Goal: Check status: Check status

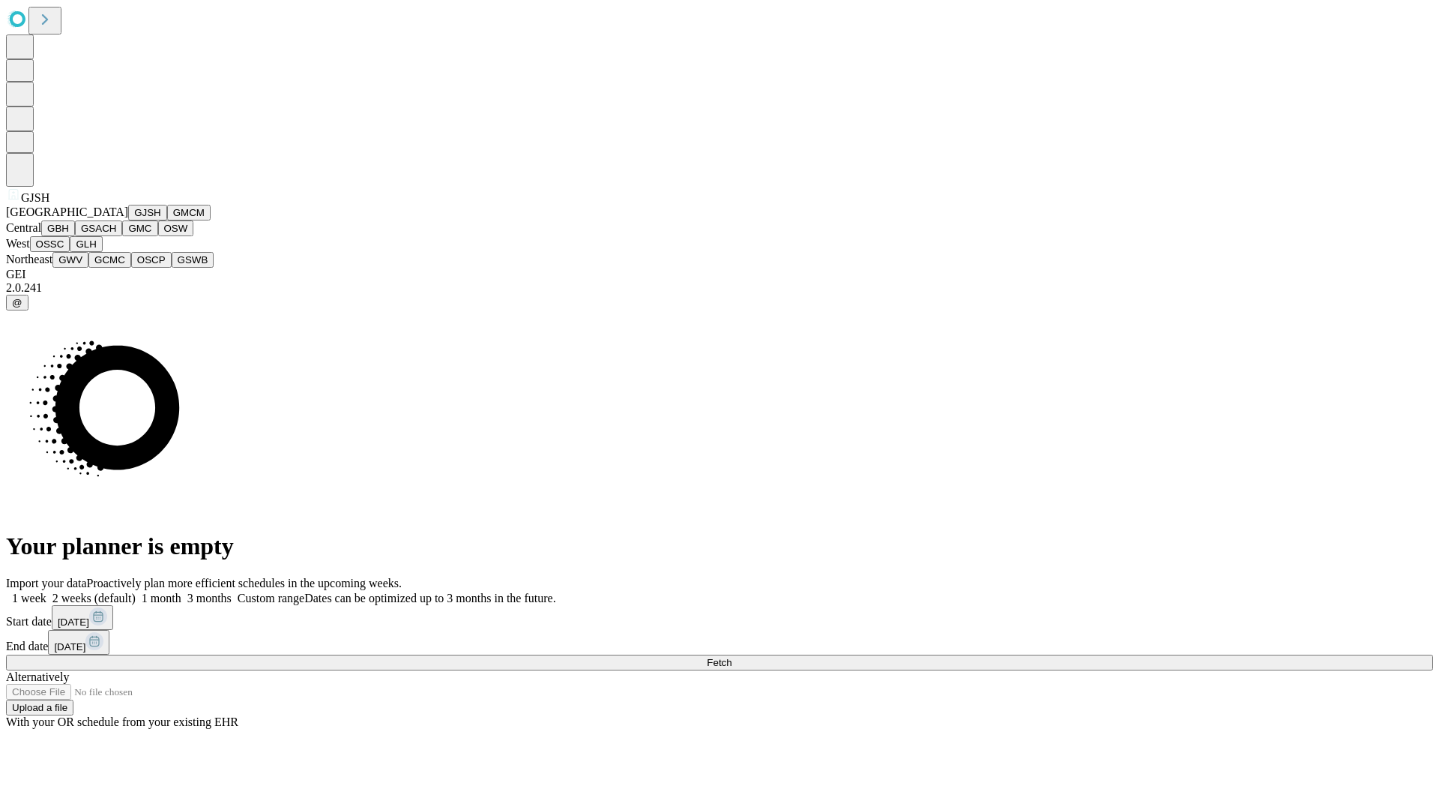
click at [128, 220] on button "GJSH" at bounding box center [147, 213] width 39 height 16
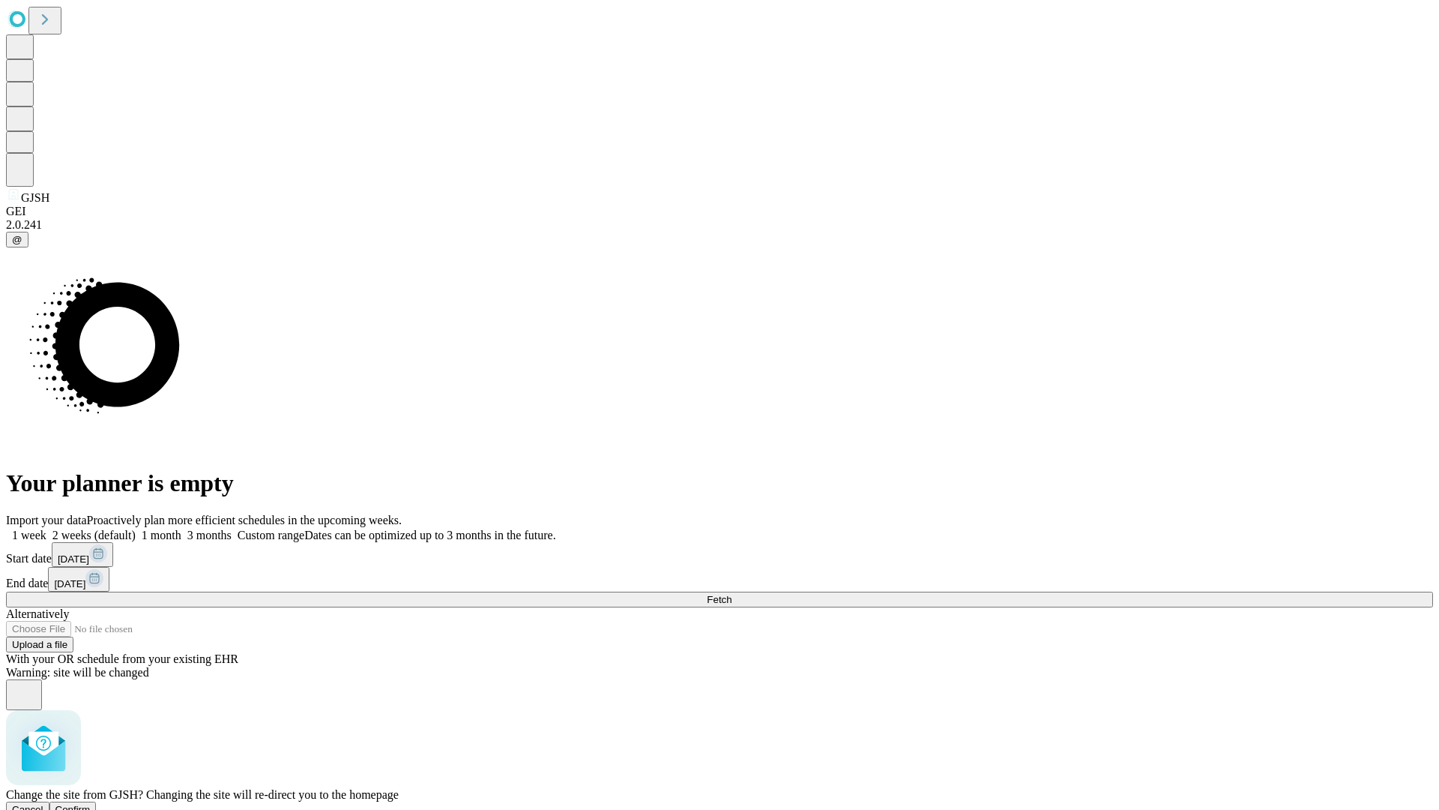
click at [91, 804] on span "Confirm" at bounding box center [72, 809] width 35 height 11
click at [136, 528] on label "2 weeks (default)" at bounding box center [90, 534] width 89 height 13
click at [732, 594] on span "Fetch" at bounding box center [719, 599] width 25 height 11
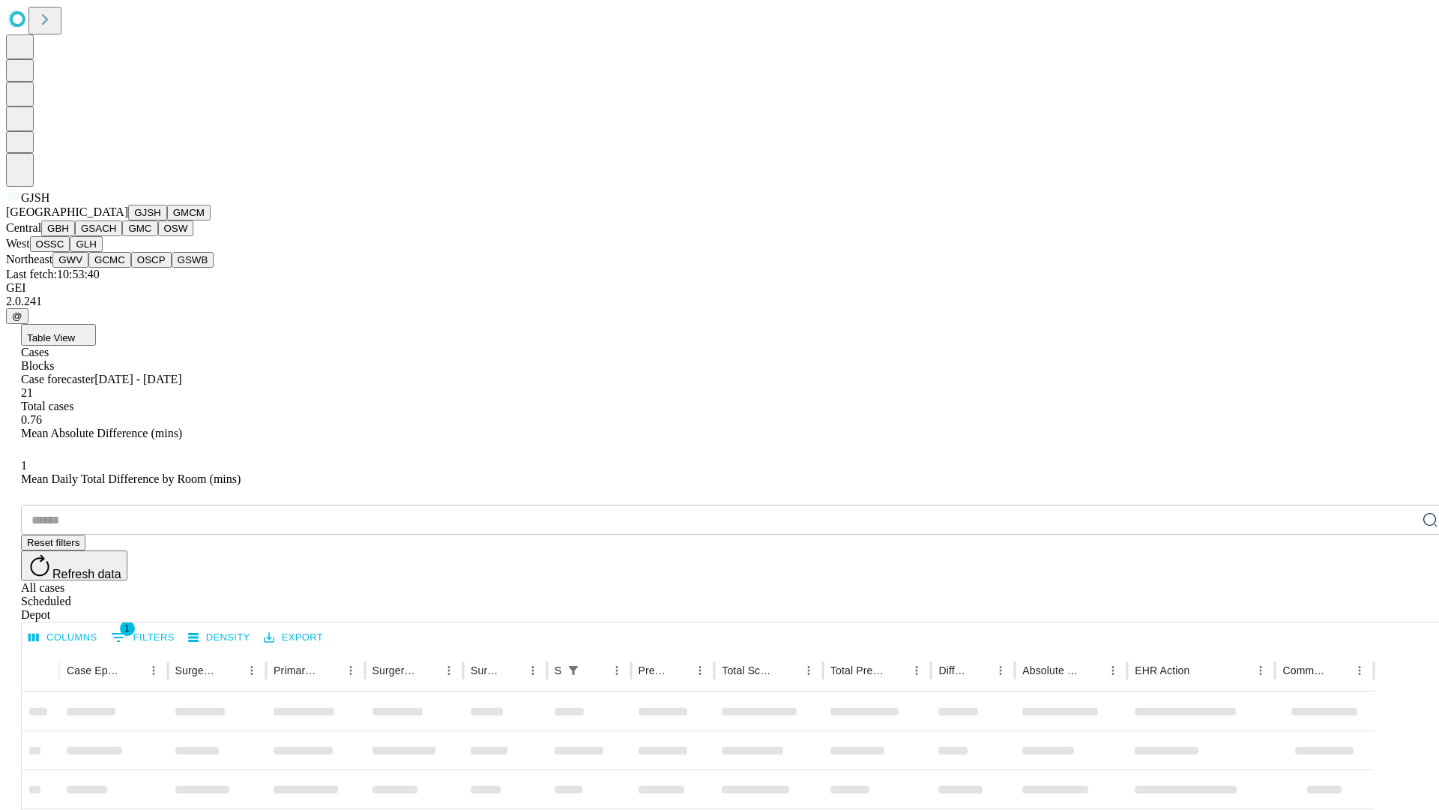
click at [167, 220] on button "GMCM" at bounding box center [188, 213] width 43 height 16
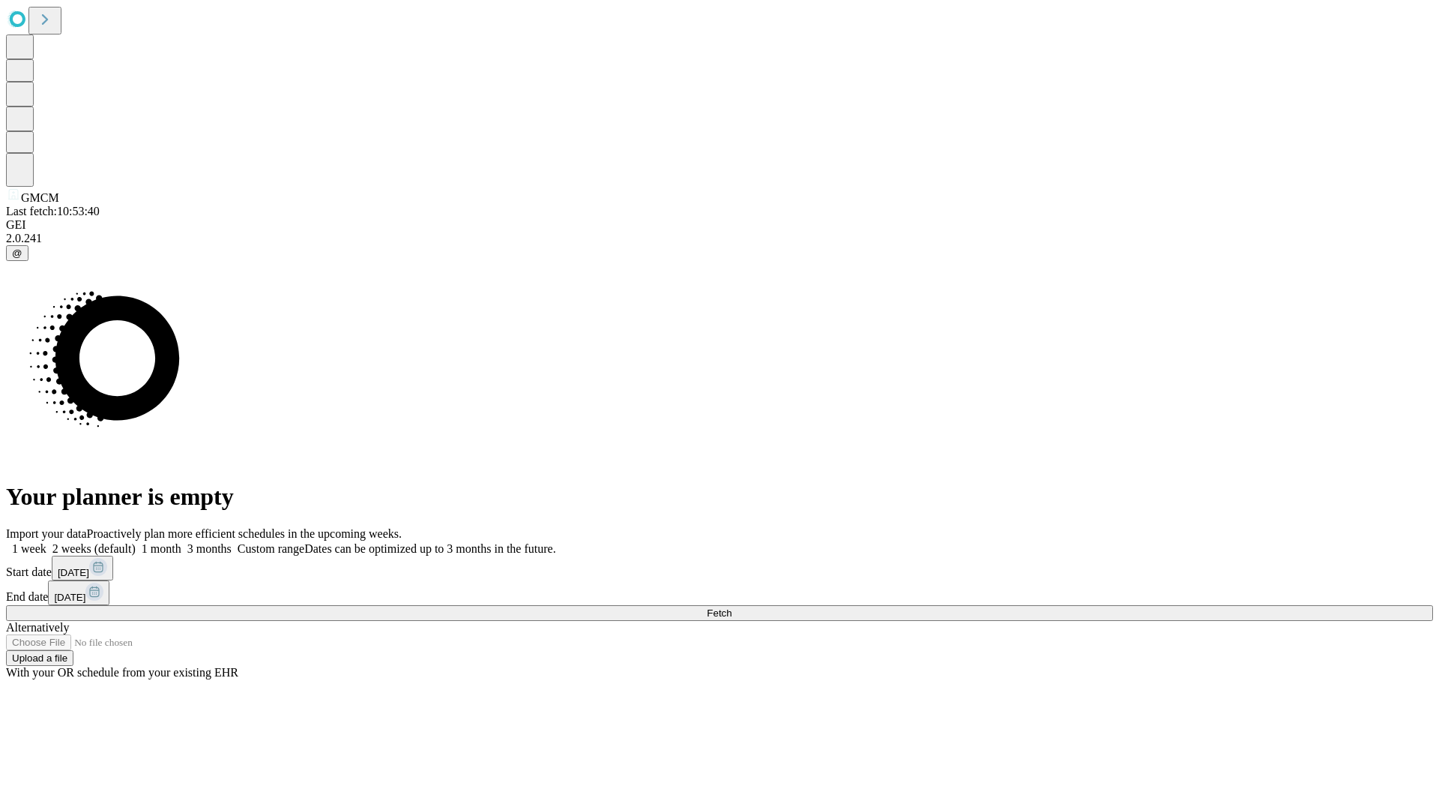
click at [136, 542] on label "2 weeks (default)" at bounding box center [90, 548] width 89 height 13
click at [732, 607] on span "Fetch" at bounding box center [719, 612] width 25 height 11
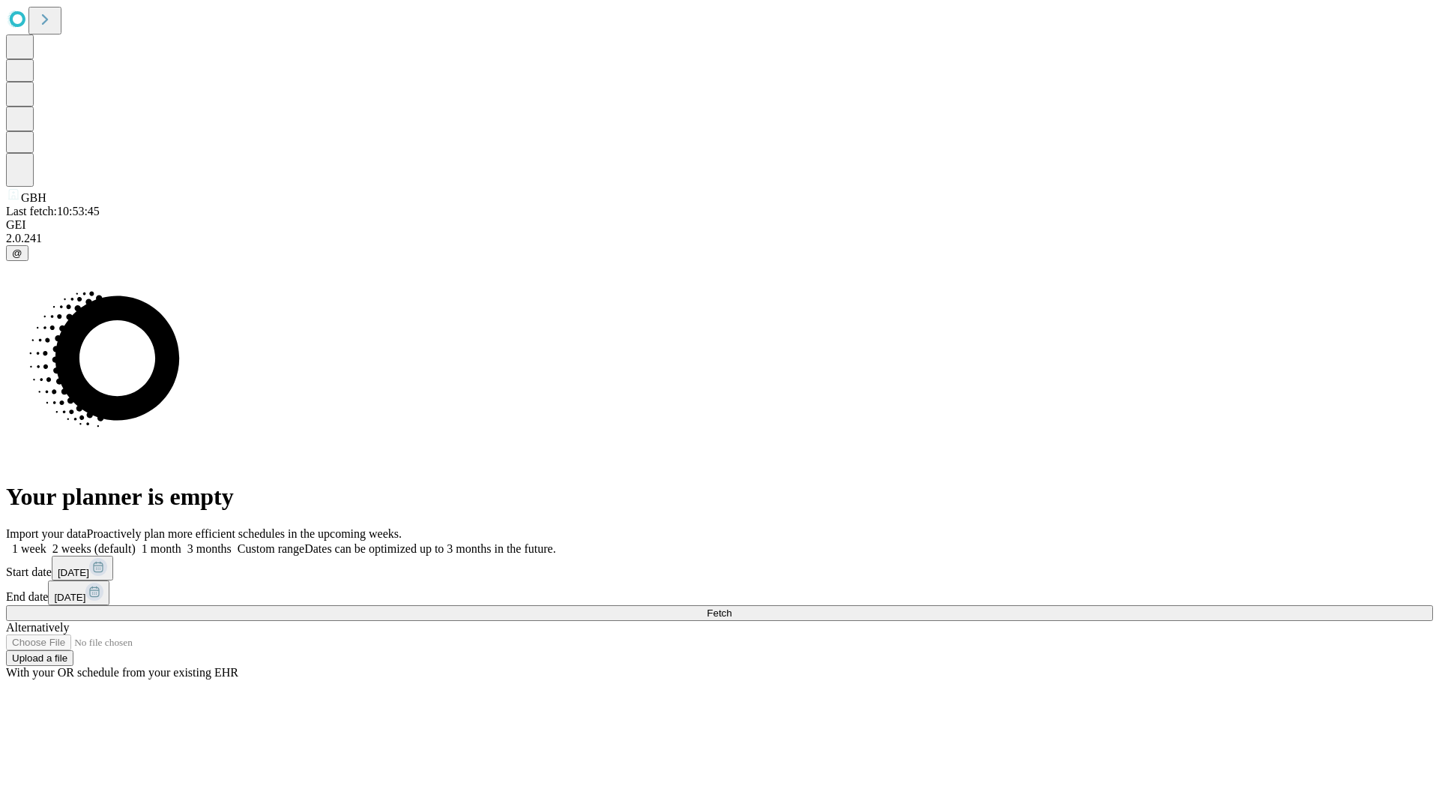
click at [136, 542] on label "2 weeks (default)" at bounding box center [90, 548] width 89 height 13
click at [732, 607] on span "Fetch" at bounding box center [719, 612] width 25 height 11
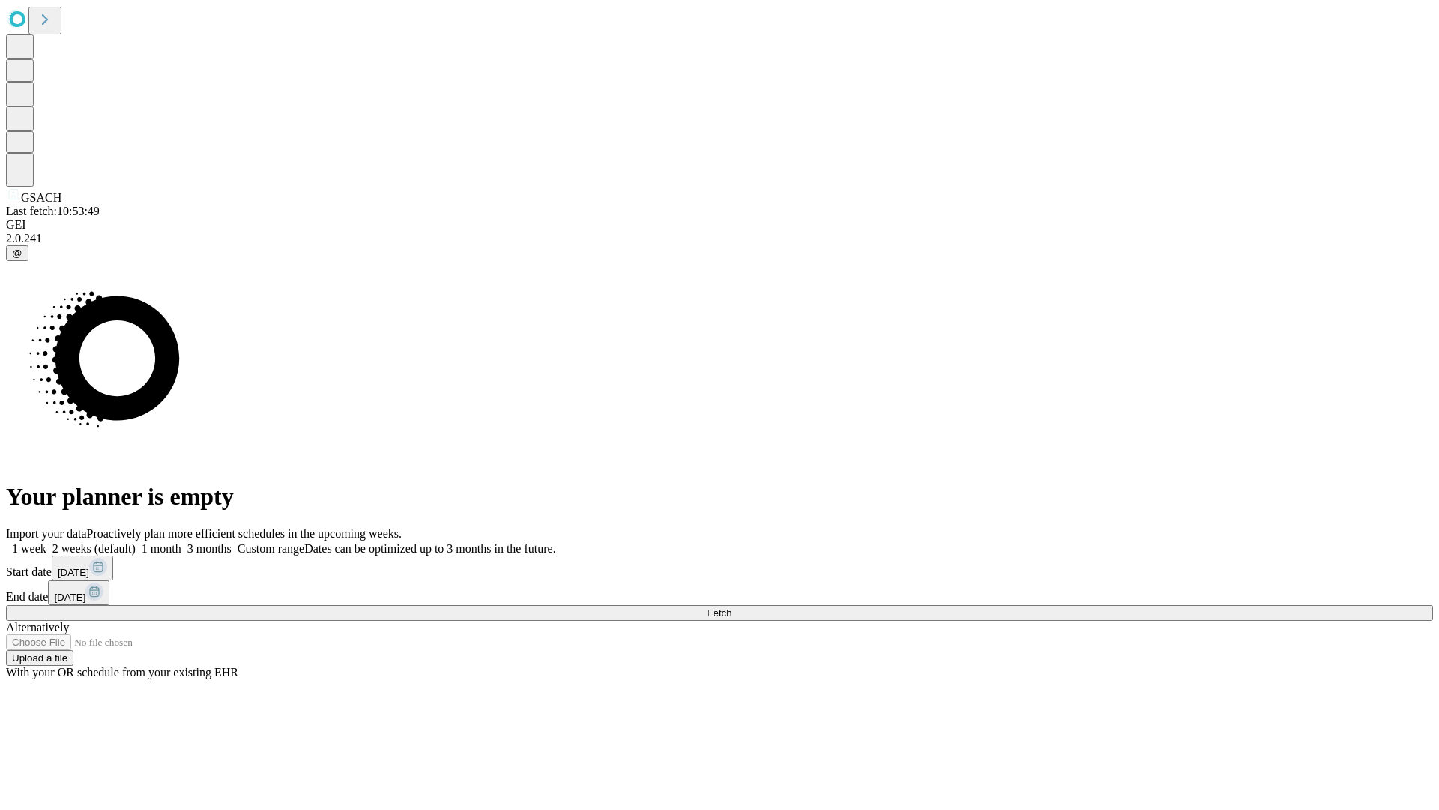
click at [732, 607] on span "Fetch" at bounding box center [719, 612] width 25 height 11
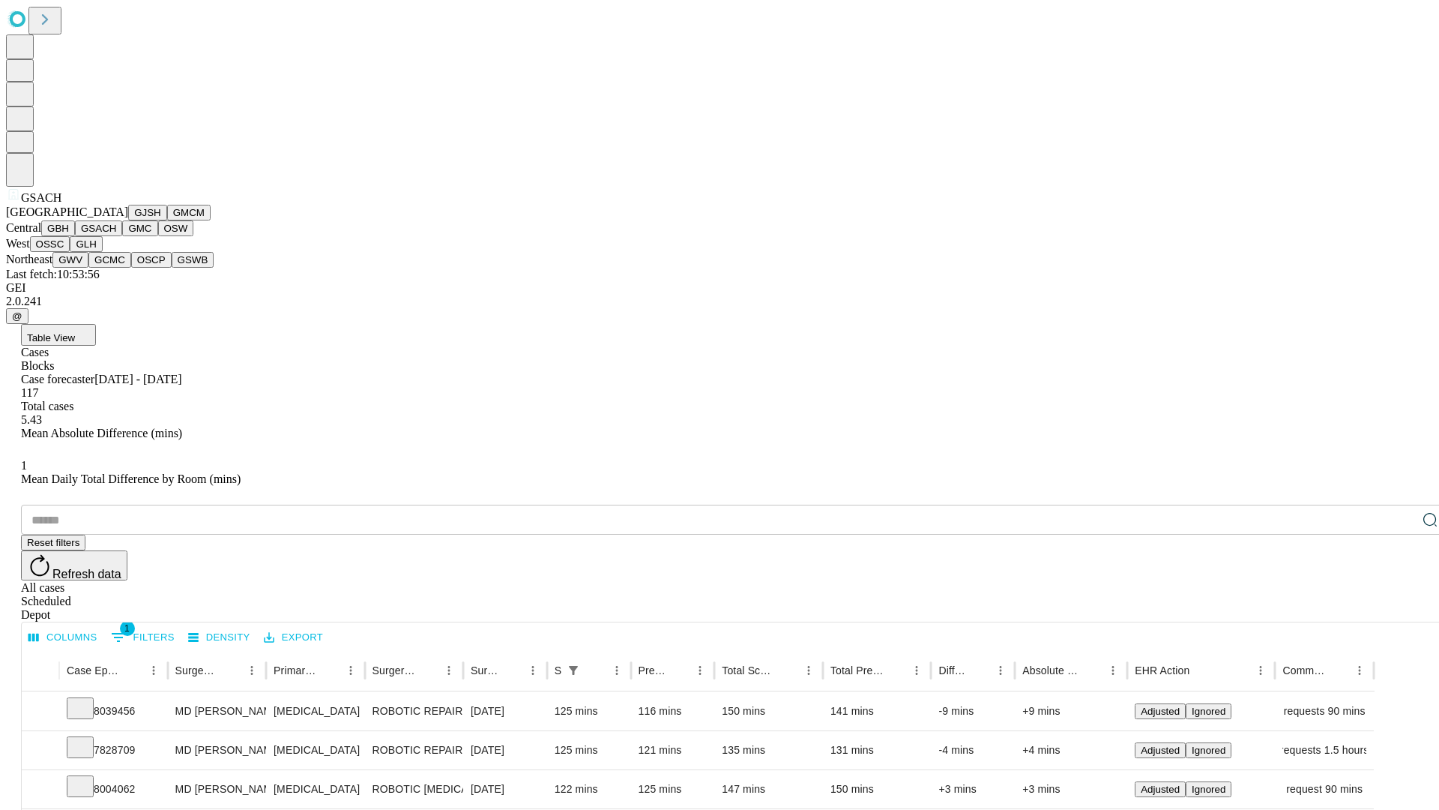
click at [122, 236] on button "GMC" at bounding box center [139, 228] width 35 height 16
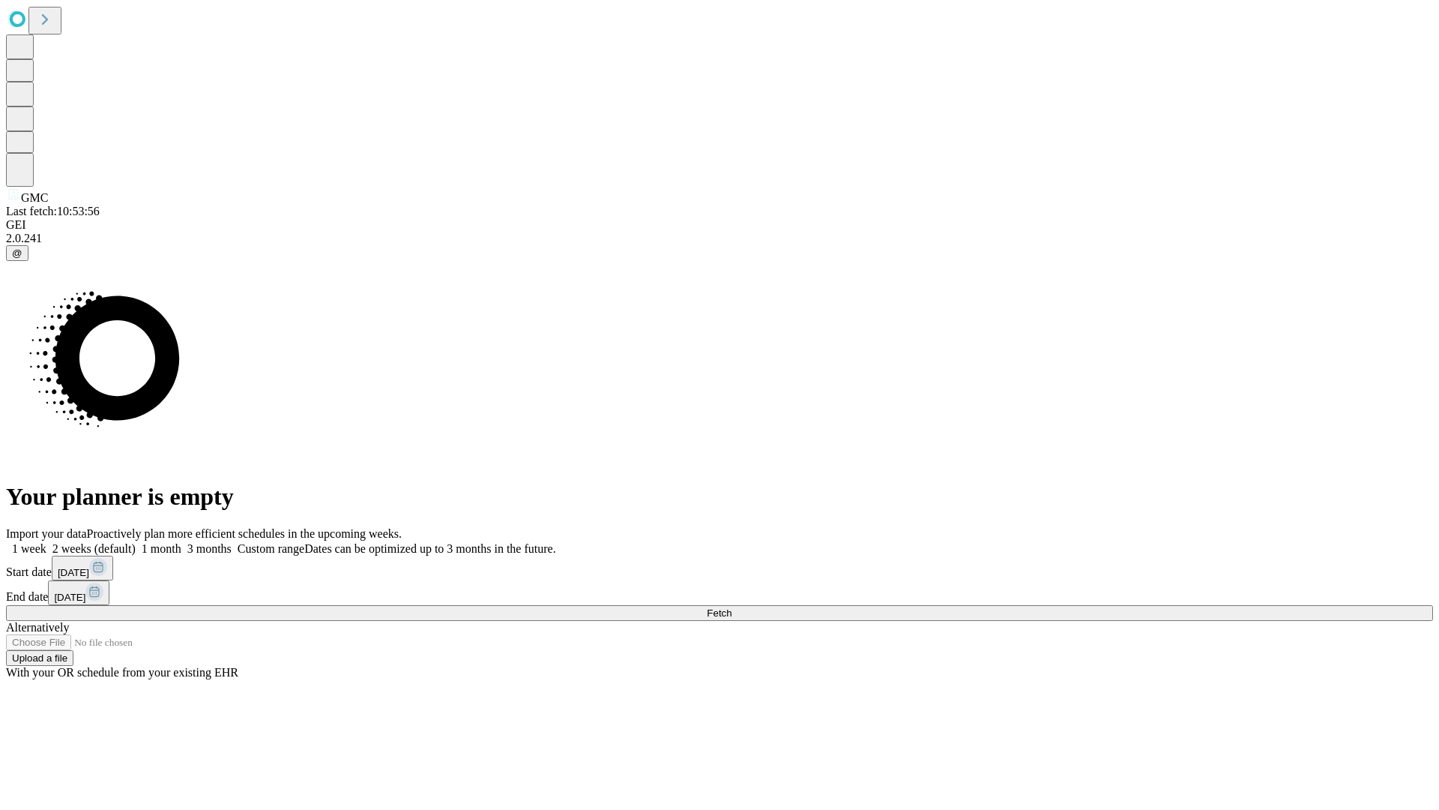
click at [136, 542] on label "2 weeks (default)" at bounding box center [90, 548] width 89 height 13
click at [732, 607] on span "Fetch" at bounding box center [719, 612] width 25 height 11
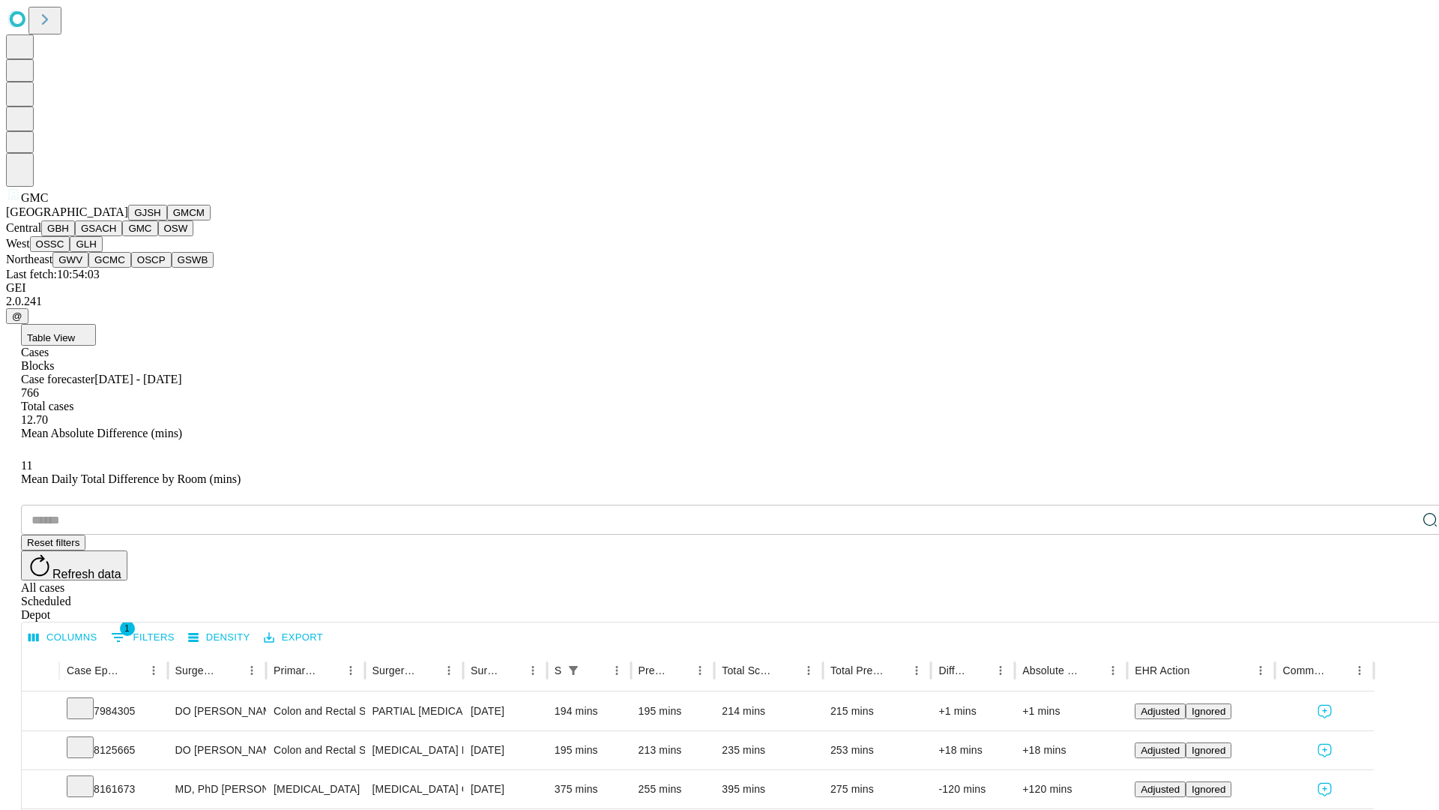
click at [158, 236] on button "OSW" at bounding box center [176, 228] width 36 height 16
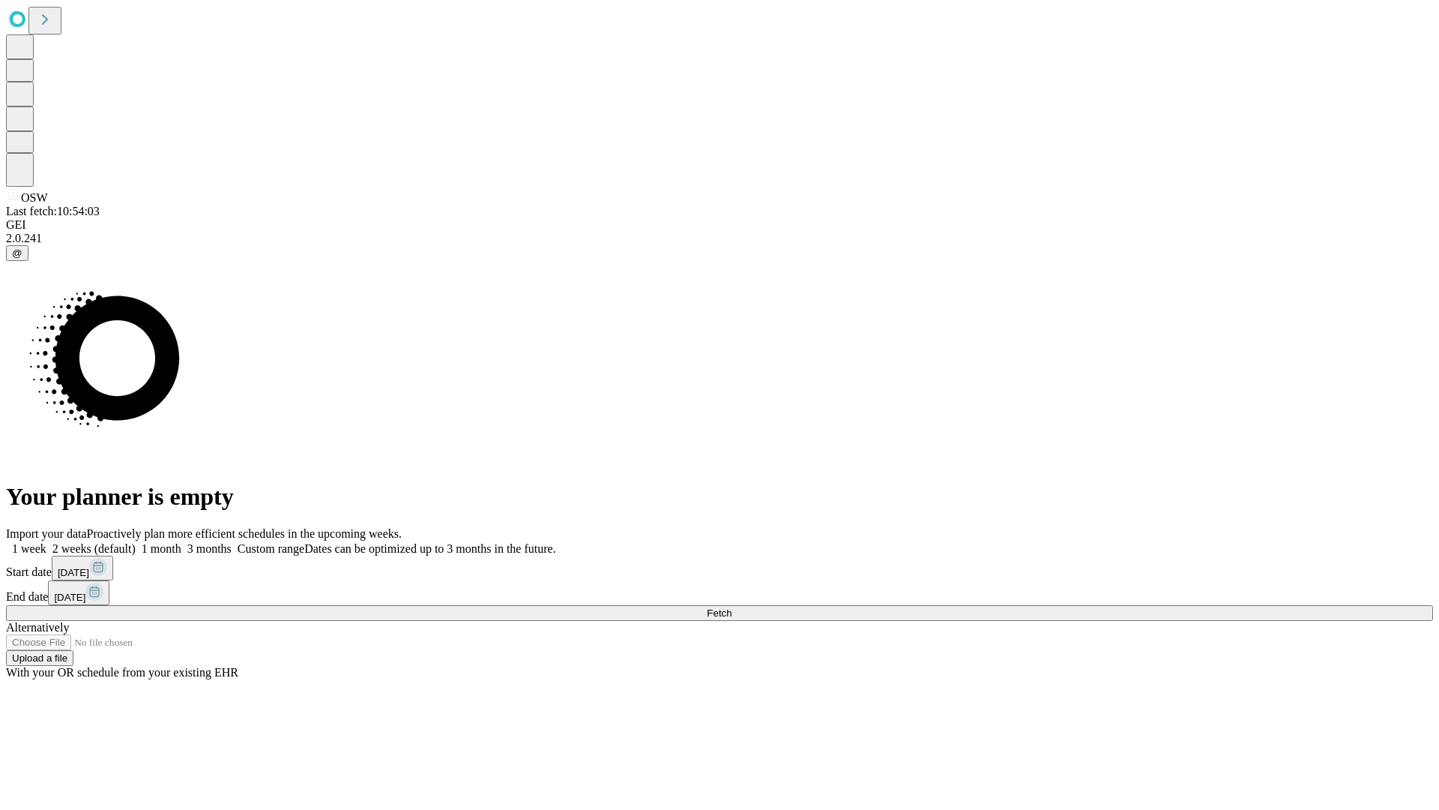
click at [136, 542] on label "2 weeks (default)" at bounding box center [90, 548] width 89 height 13
click at [732, 607] on span "Fetch" at bounding box center [719, 612] width 25 height 11
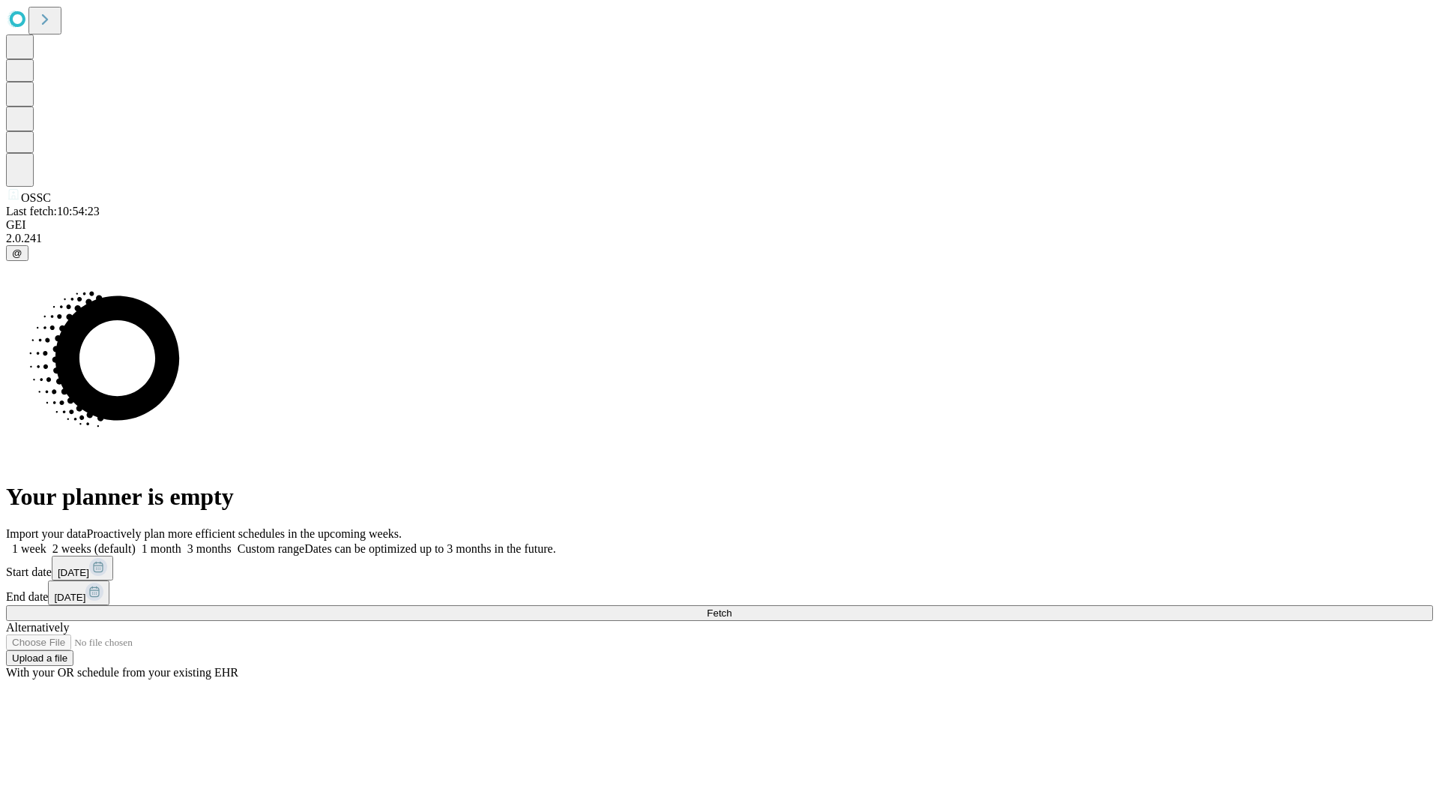
click at [136, 542] on label "2 weeks (default)" at bounding box center [90, 548] width 89 height 13
click at [732, 607] on span "Fetch" at bounding box center [719, 612] width 25 height 11
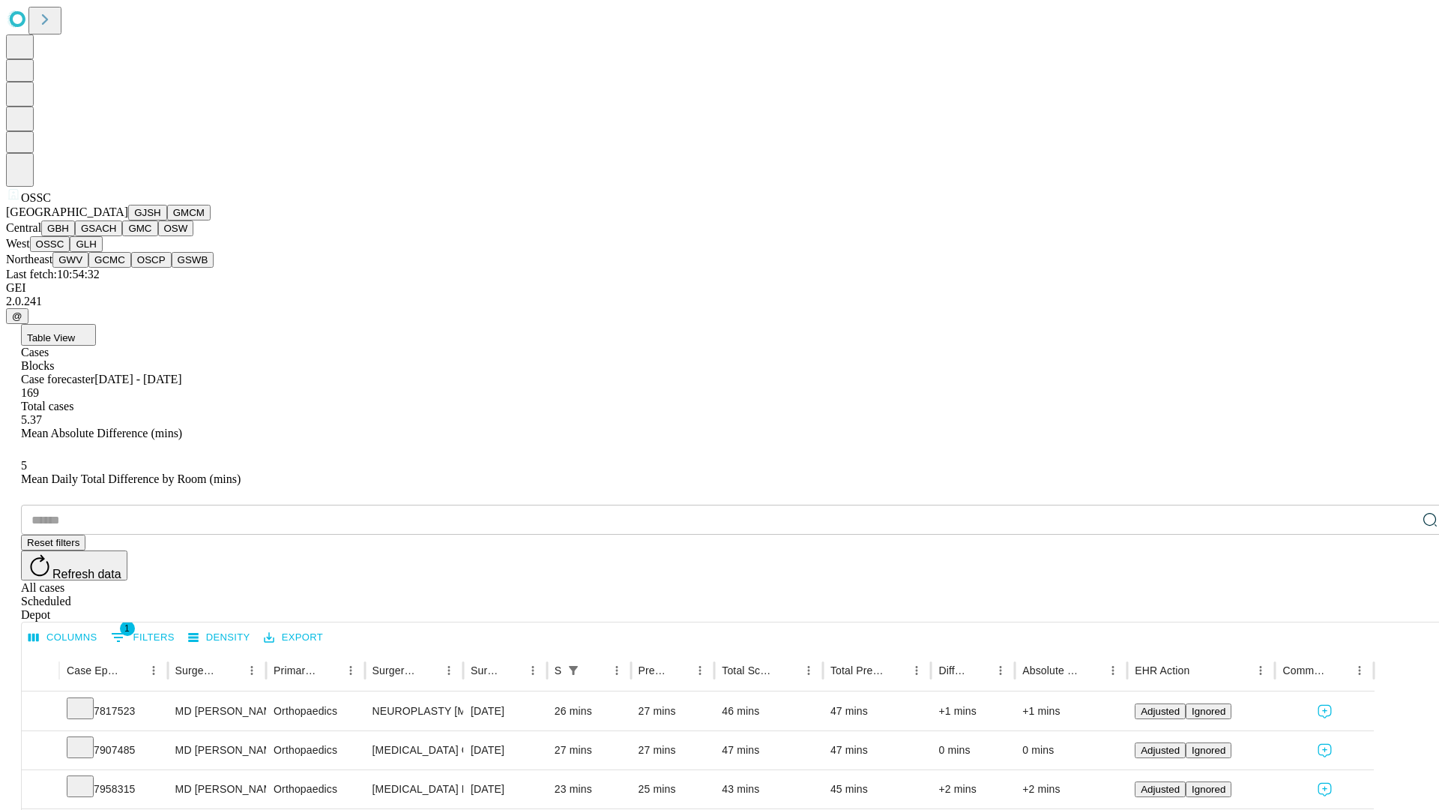
click at [102, 252] on button "GLH" at bounding box center [86, 244] width 32 height 16
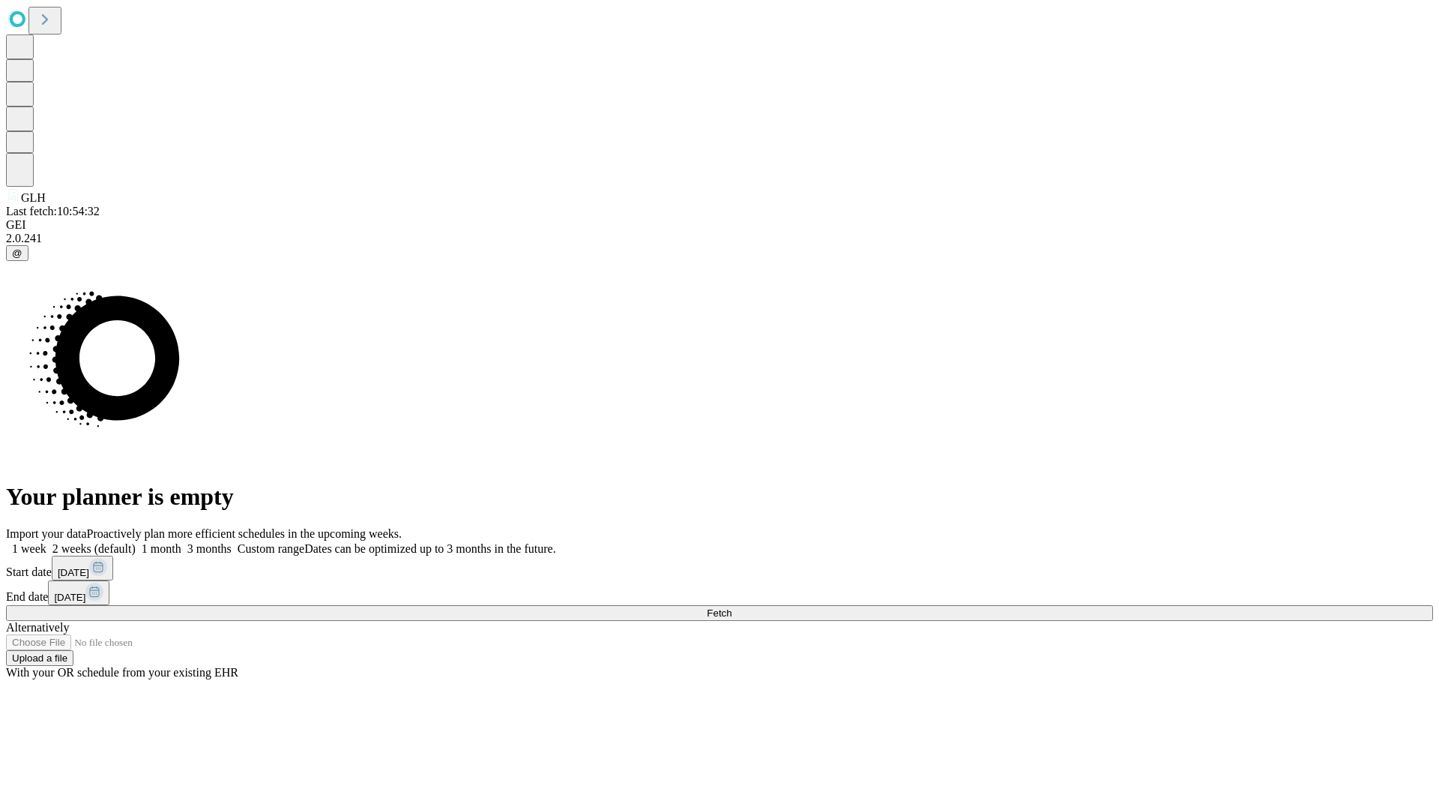
click at [136, 542] on label "2 weeks (default)" at bounding box center [90, 548] width 89 height 13
click at [732, 607] on span "Fetch" at bounding box center [719, 612] width 25 height 11
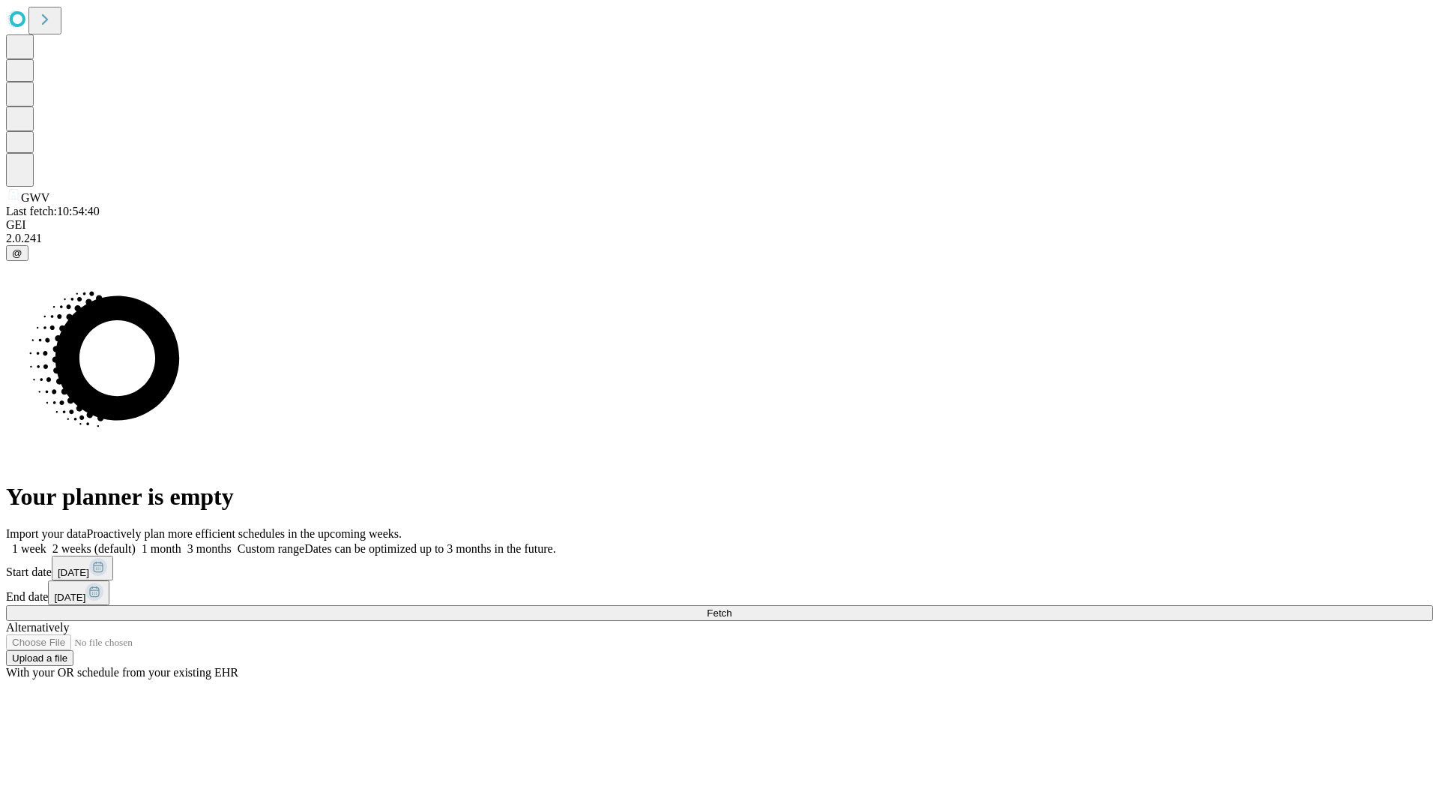
click at [136, 542] on label "2 weeks (default)" at bounding box center [90, 548] width 89 height 13
click at [732, 607] on span "Fetch" at bounding box center [719, 612] width 25 height 11
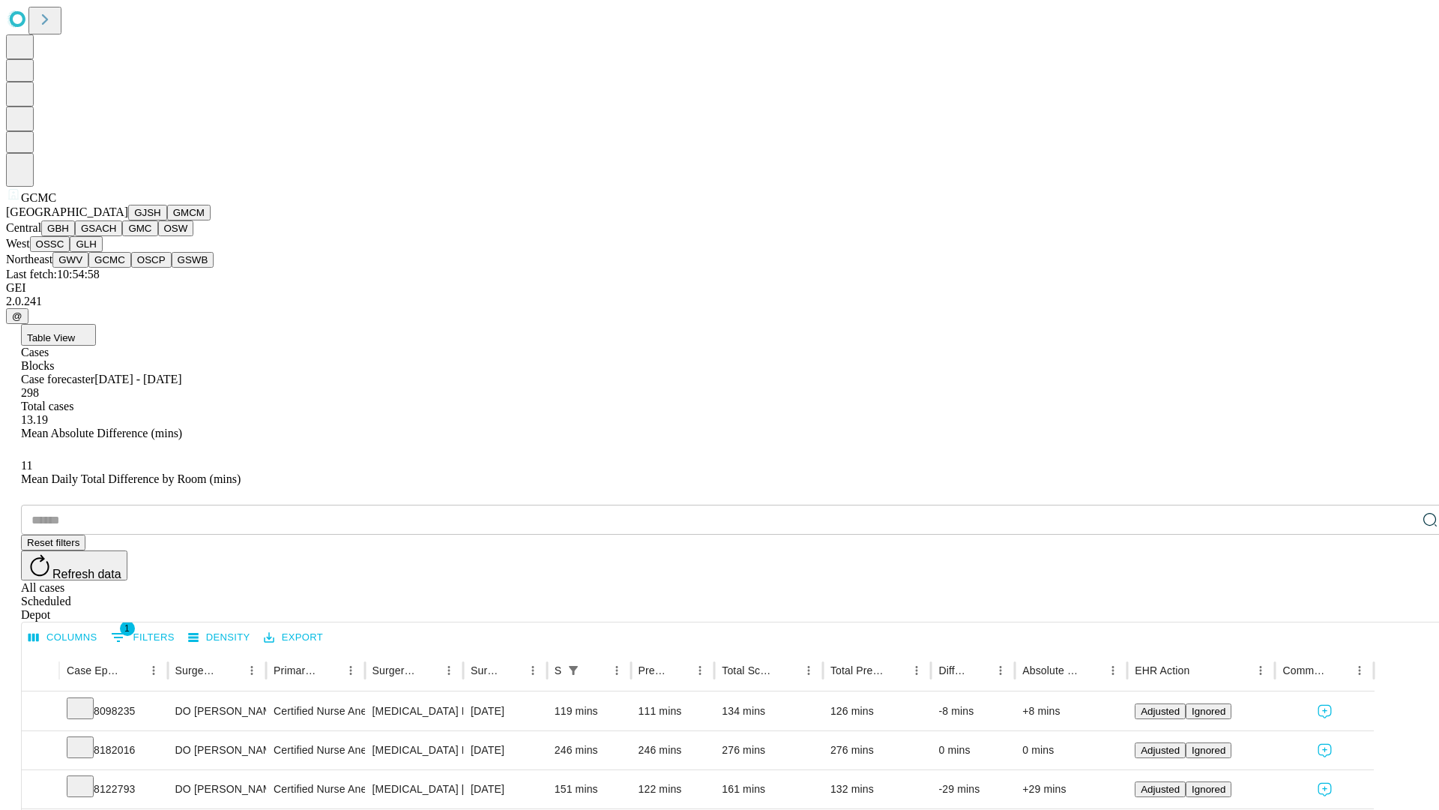
click at [131, 268] on button "OSCP" at bounding box center [151, 260] width 40 height 16
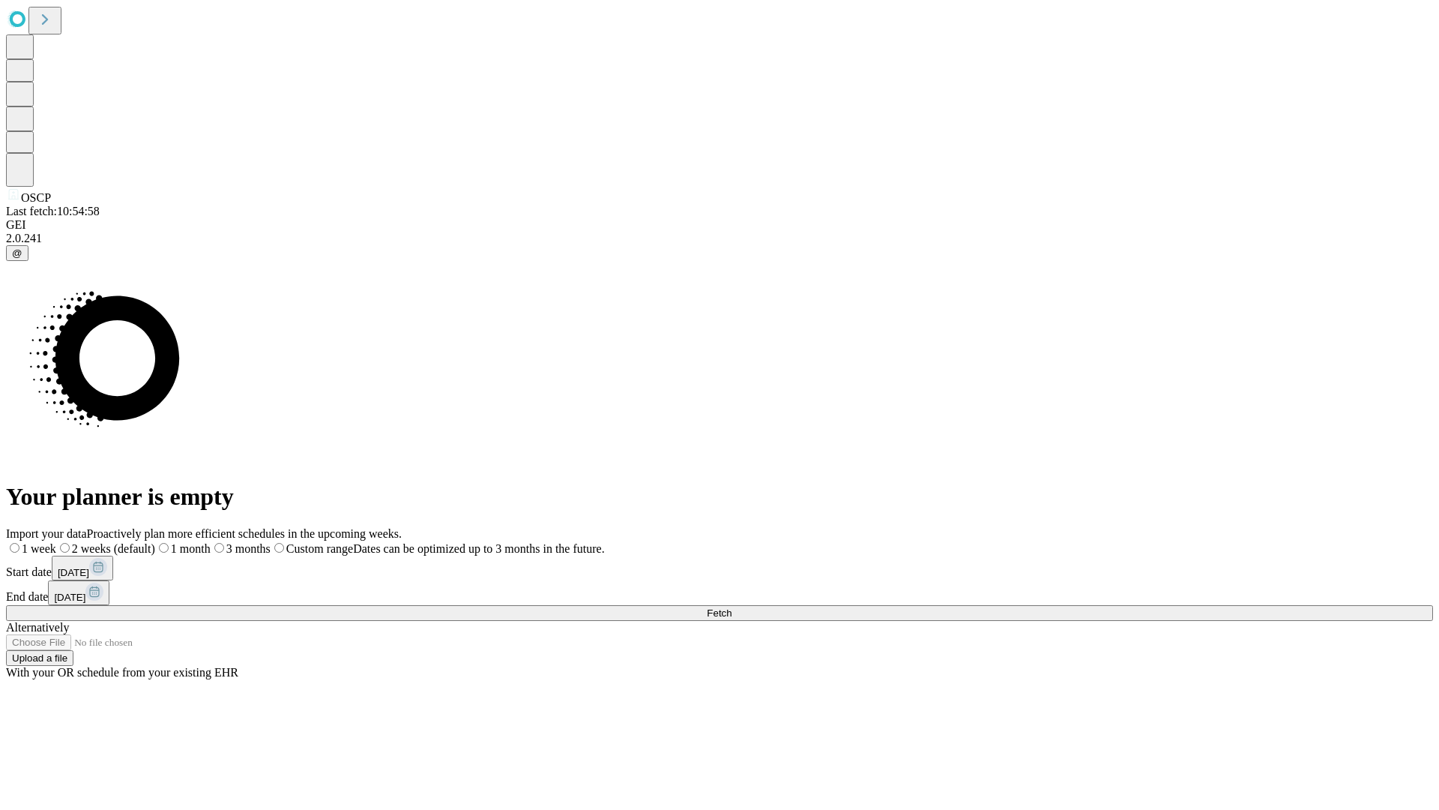
click at [155, 542] on label "2 weeks (default)" at bounding box center [105, 548] width 99 height 13
click at [732, 607] on span "Fetch" at bounding box center [719, 612] width 25 height 11
